Goal: Communication & Community: Answer question/provide support

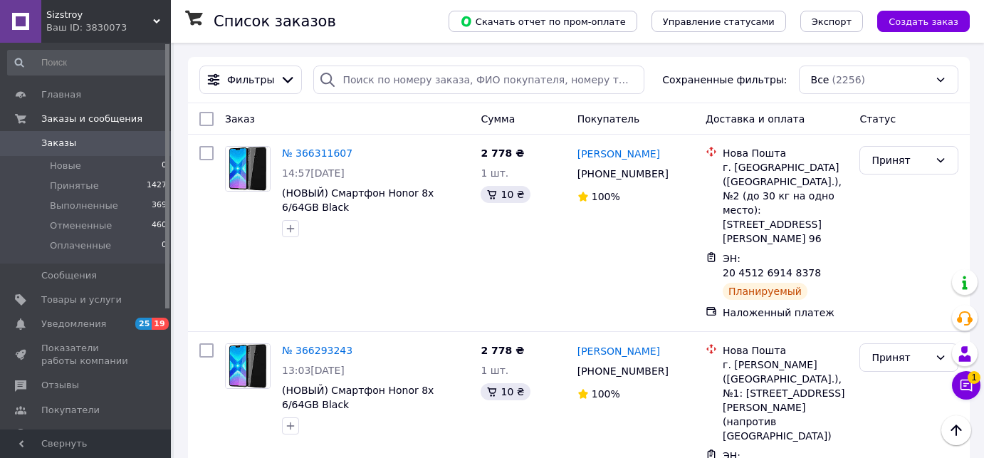
scroll to position [453, 0]
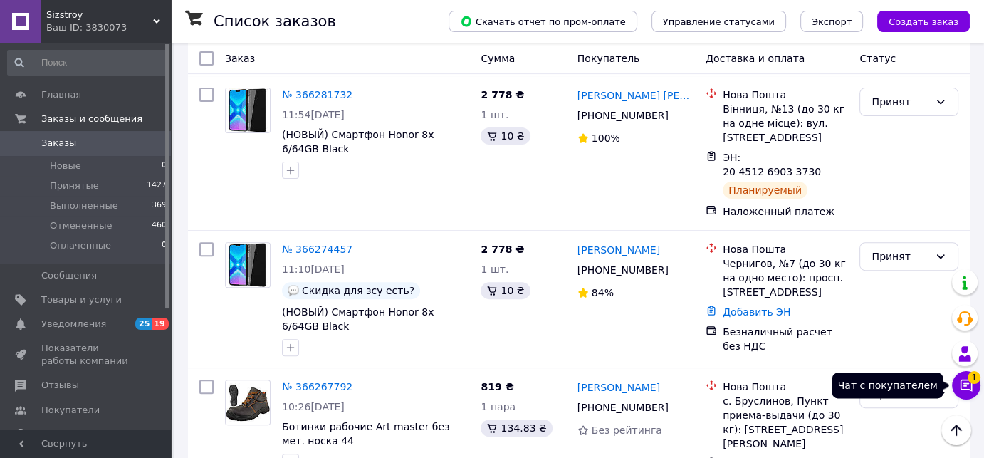
click at [973, 383] on button "Чат с покупателем 1" at bounding box center [966, 385] width 28 height 28
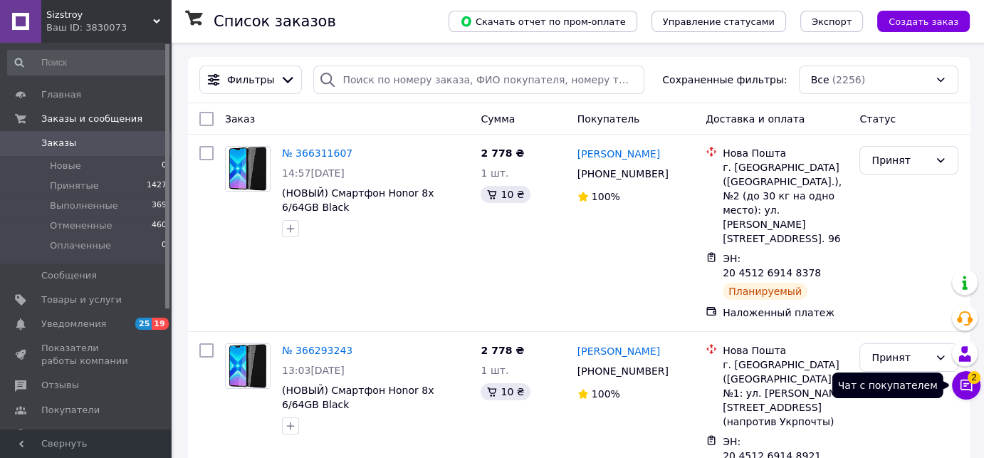
click at [972, 382] on span "2" at bounding box center [973, 377] width 13 height 13
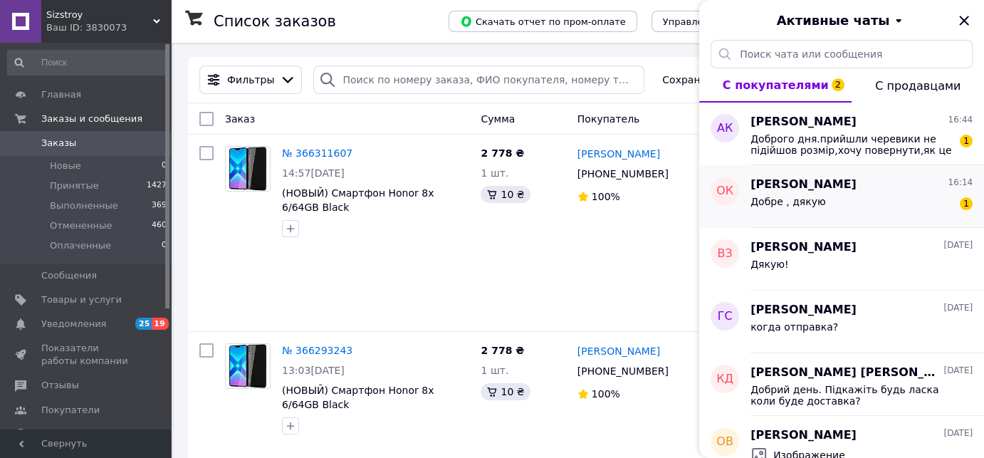
click at [797, 142] on span "Доброго дня.прийшли черевики не підійшов розмір,хочу повернути,як це зробити?" at bounding box center [851, 144] width 202 height 23
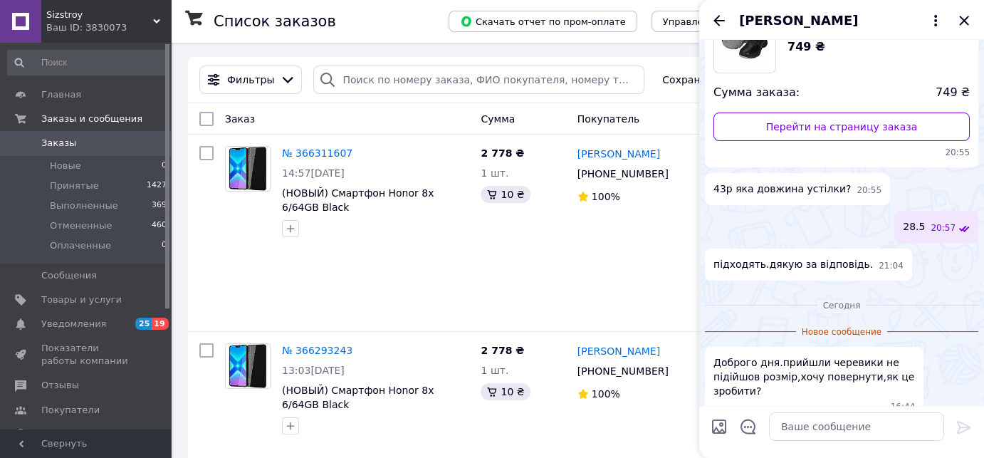
scroll to position [140, 0]
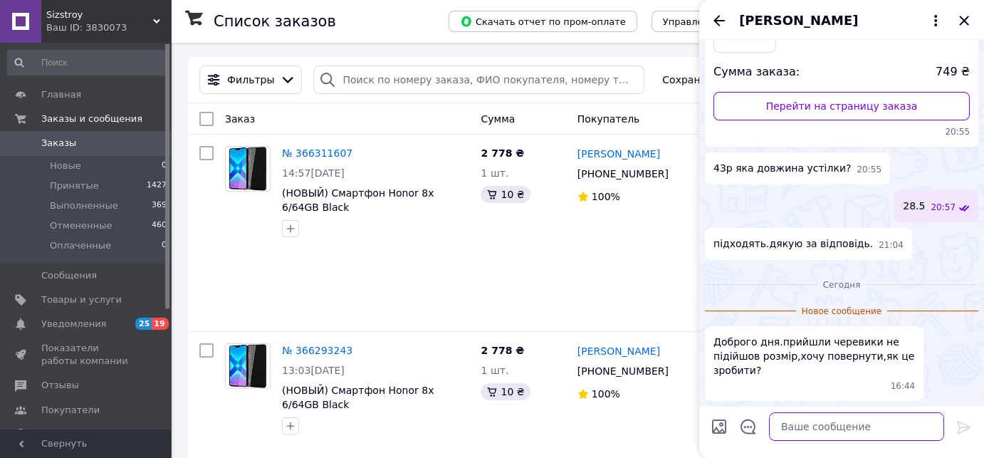
click at [831, 423] on textarea at bounding box center [856, 426] width 175 height 28
type textarea "Відправляйте по тій же адресі"
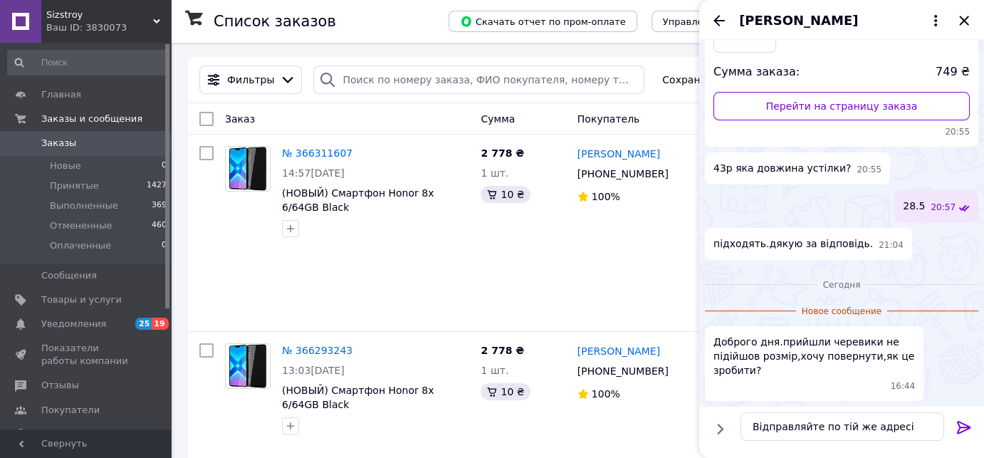
click at [962, 421] on icon at bounding box center [963, 427] width 17 height 17
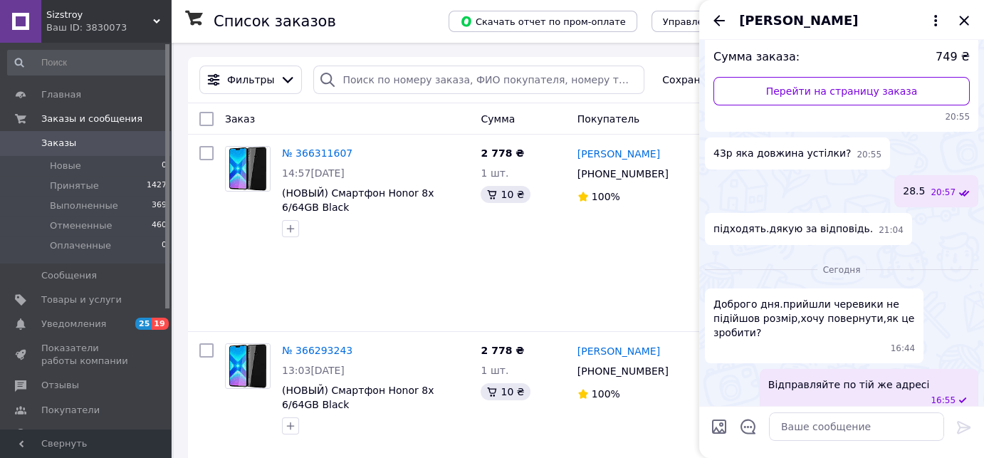
scroll to position [0, 0]
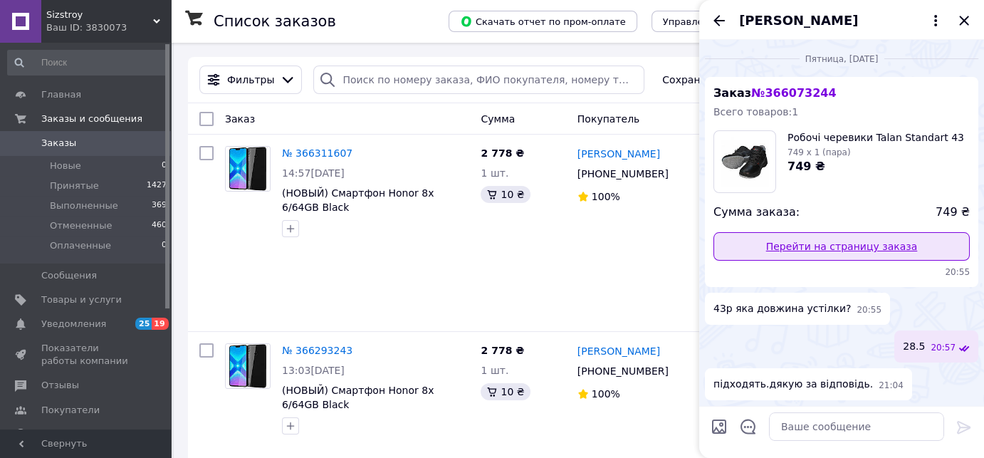
click at [821, 246] on link "Перейти на страницу заказа" at bounding box center [841, 246] width 256 height 28
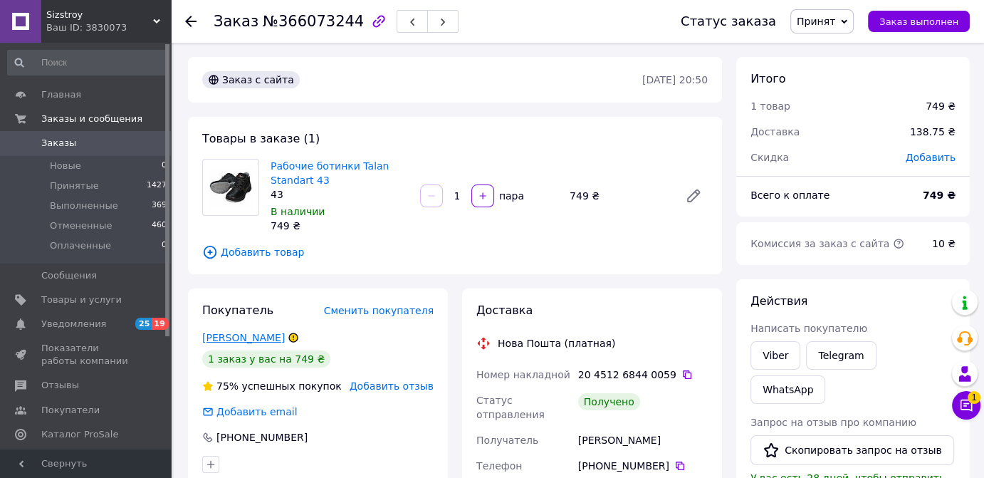
click at [255, 335] on link "[PERSON_NAME]" at bounding box center [243, 337] width 83 height 11
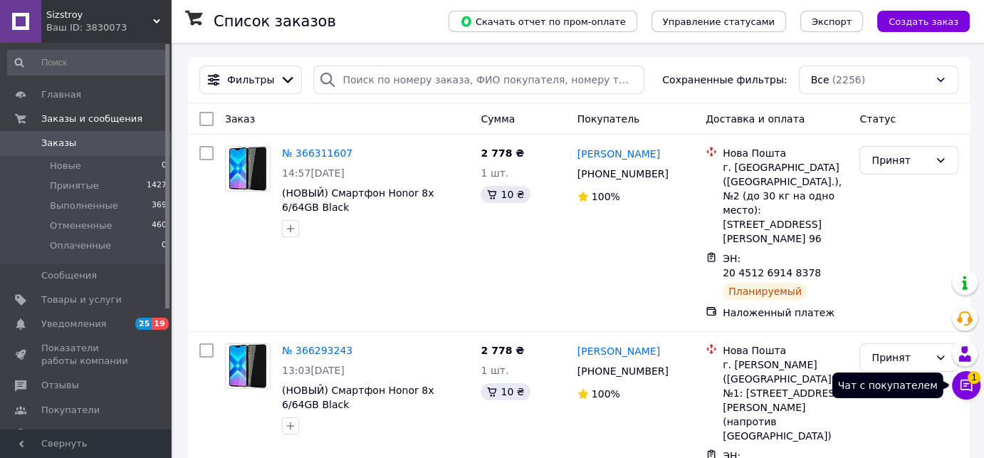
click at [972, 387] on icon at bounding box center [966, 385] width 14 height 14
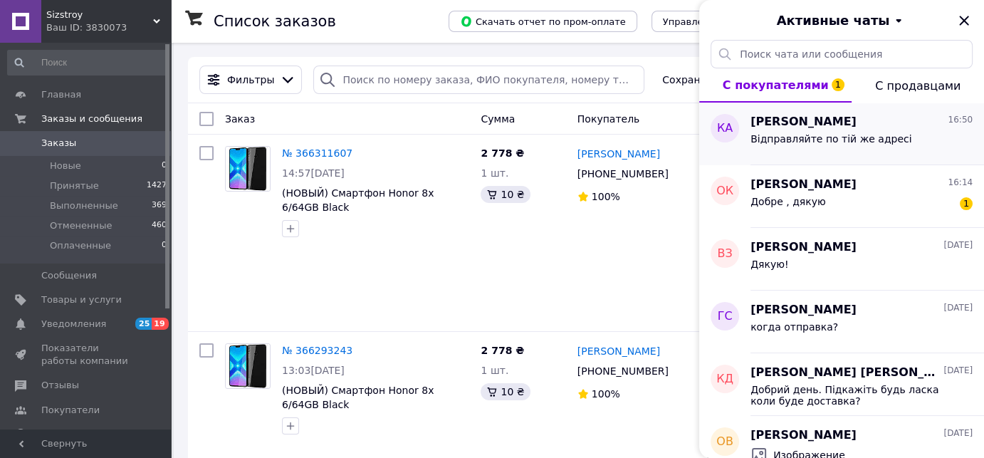
click at [821, 123] on span "[PERSON_NAME]" at bounding box center [803, 122] width 106 height 16
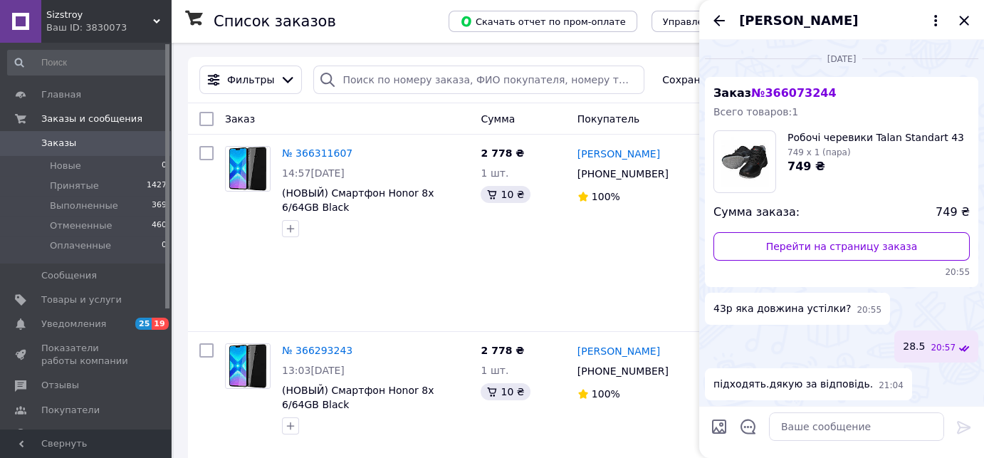
scroll to position [155, 0]
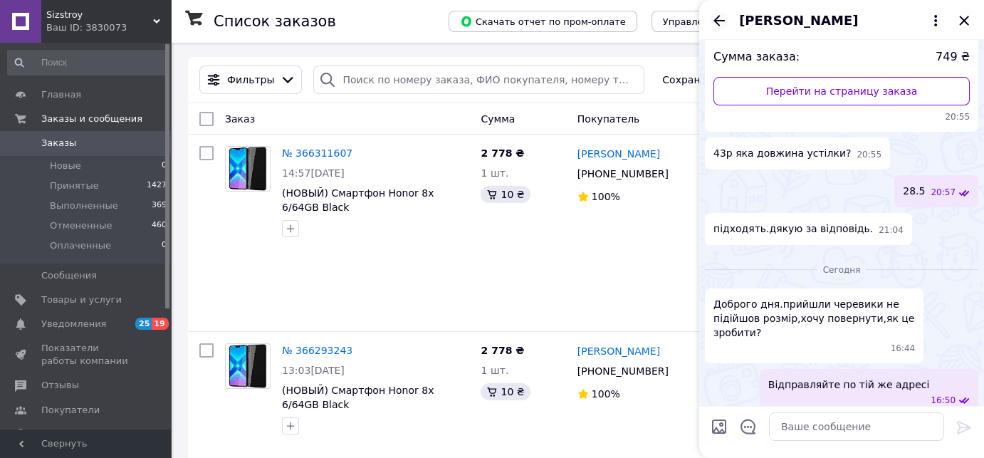
click at [714, 19] on icon "Назад" at bounding box center [718, 20] width 17 height 17
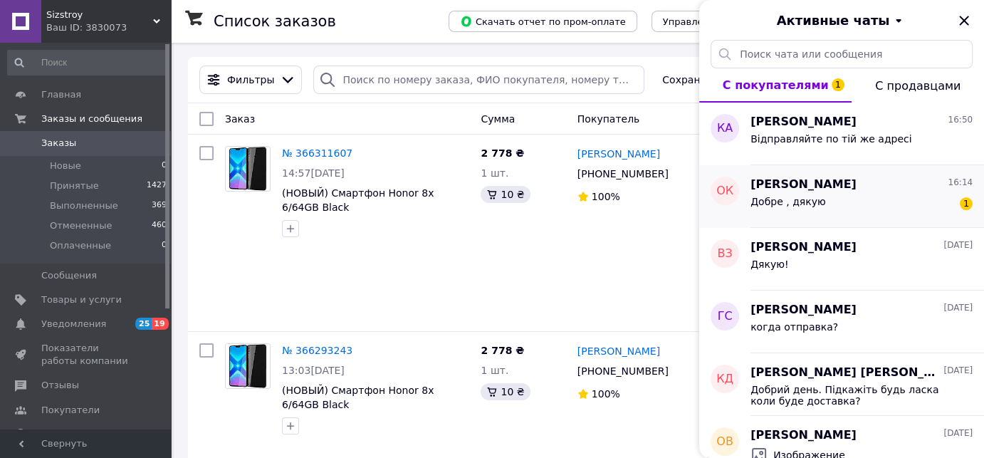
click at [816, 195] on div "Добре , дякую 1" at bounding box center [861, 204] width 222 height 23
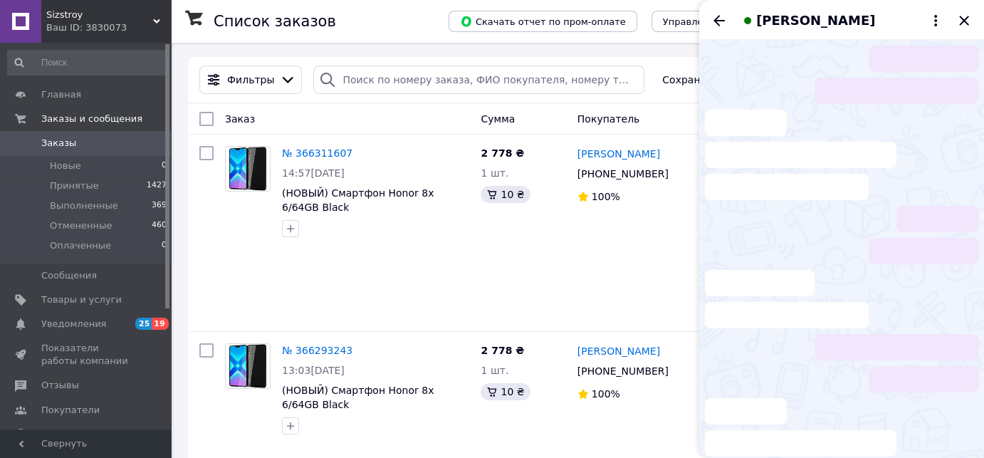
scroll to position [53, 0]
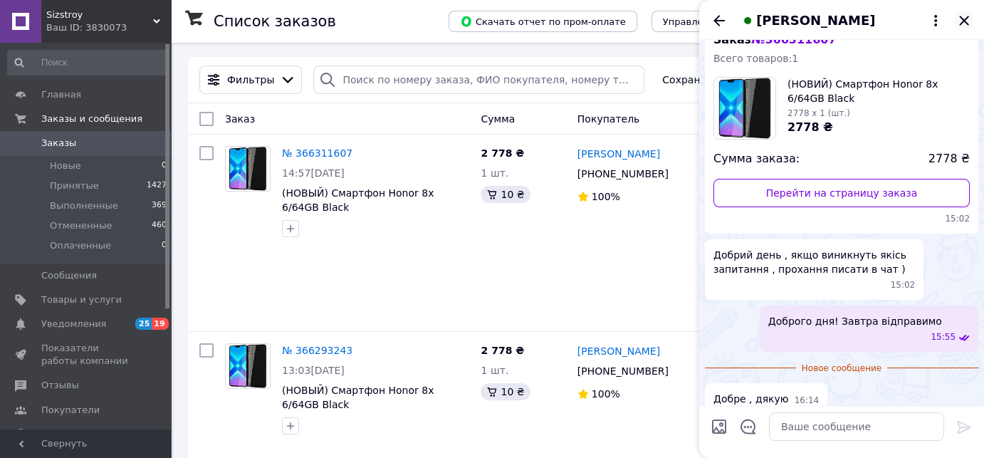
click at [964, 19] on icon "Закрыть" at bounding box center [963, 20] width 9 height 9
